Goal: Task Accomplishment & Management: Manage account settings

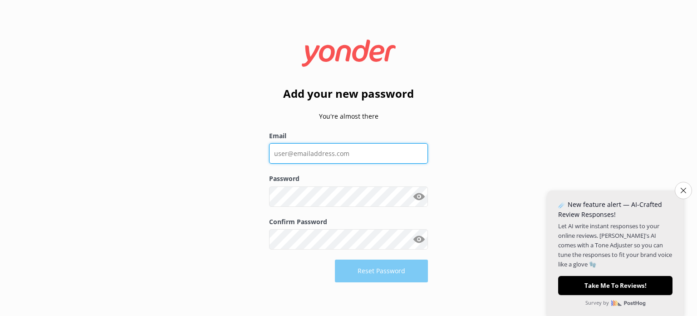
click at [369, 153] on input "Email" at bounding box center [348, 153] width 159 height 20
type input "[PERSON_NAME][EMAIL_ADDRESS][DOMAIN_NAME]"
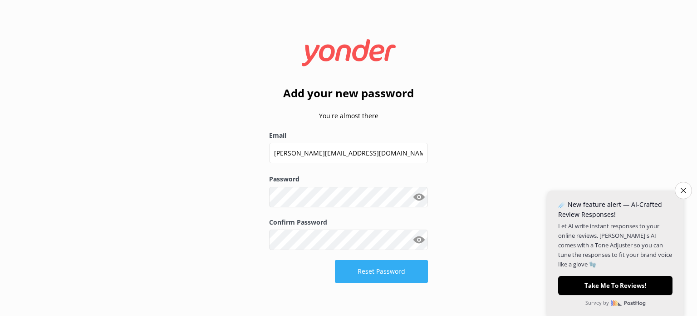
click at [394, 267] on button "Reset Password" at bounding box center [381, 271] width 93 height 23
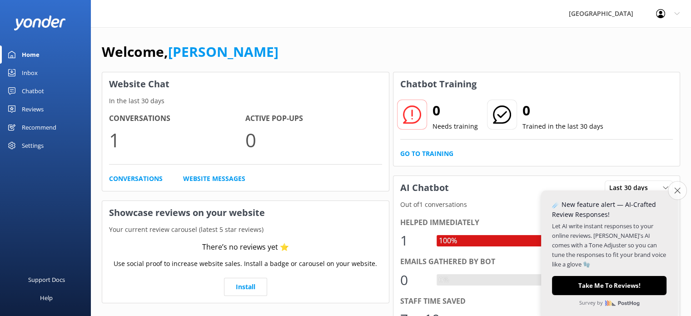
click at [680, 187] on button "Close survey" at bounding box center [676, 190] width 19 height 19
